Goal: Information Seeking & Learning: Learn about a topic

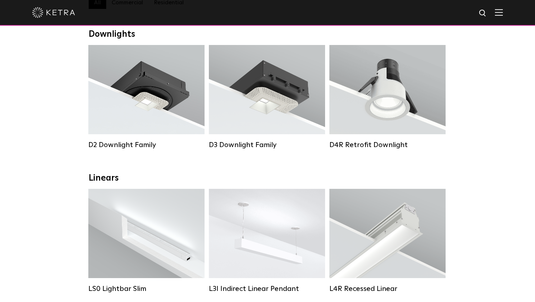
scroll to position [112, 0]
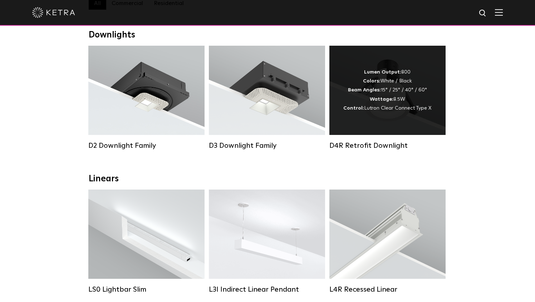
click at [362, 85] on div "Lumen Output: 800 Colors: White / Black Beam Angles: 15° / 25° / 40° / 60° Watt…" at bounding box center [387, 90] width 88 height 45
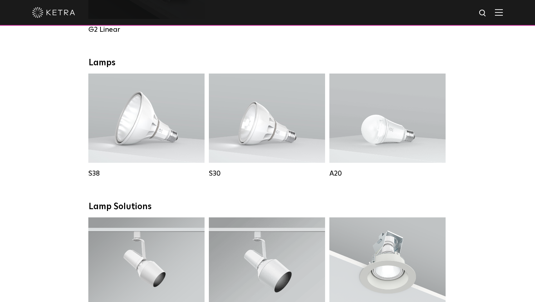
scroll to position [487, 0]
click at [72, 132] on div "Downlights D2 Downlight Family Lumen Output: 1200 Colors: White / Black / Gloss…" at bounding box center [267, 209] width 535 height 1110
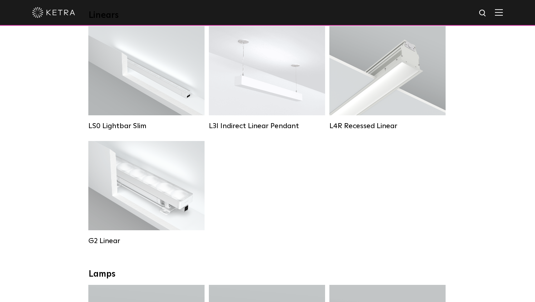
scroll to position [0, 0]
